Goal: Navigation & Orientation: Find specific page/section

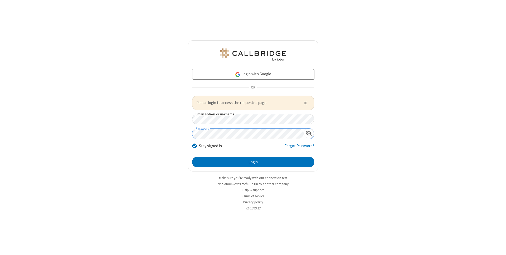
click button "Close alert" at bounding box center [305, 103] width 9 height 8
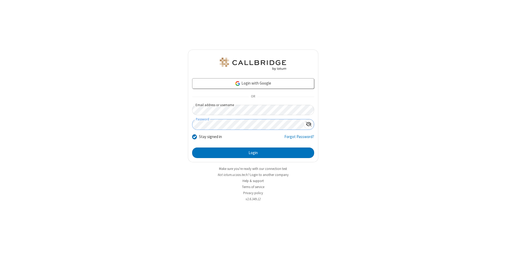
click at [192, 148] on button "Login" at bounding box center [253, 153] width 122 height 11
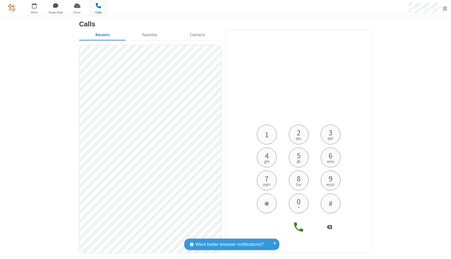
click at [60, 8] on span "button" at bounding box center [56, 5] width 20 height 9
